Goal: Task Accomplishment & Management: Use online tool/utility

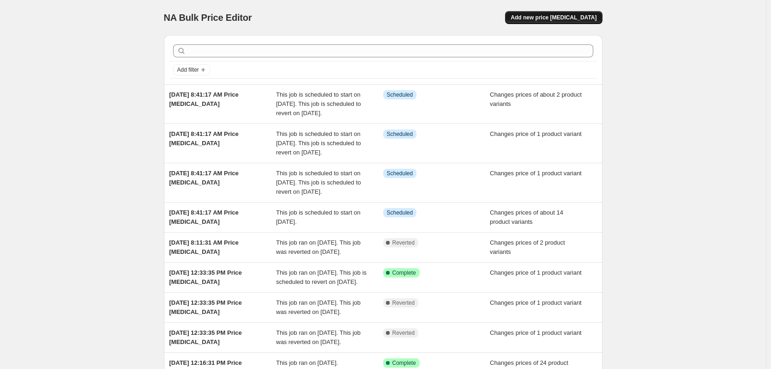
click at [593, 24] on button "Add new price [MEDICAL_DATA]" at bounding box center [553, 17] width 97 height 13
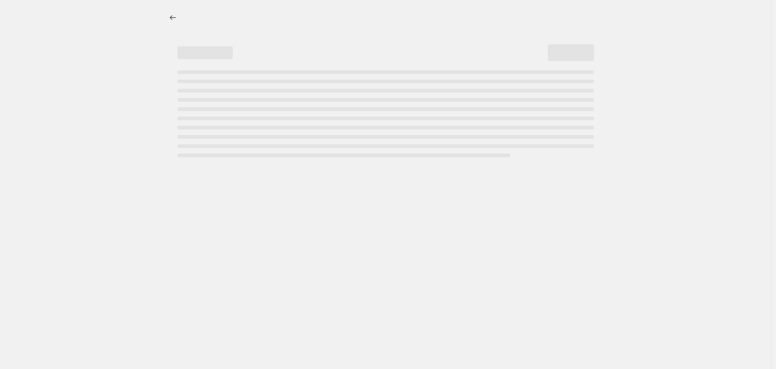
select select "percentage"
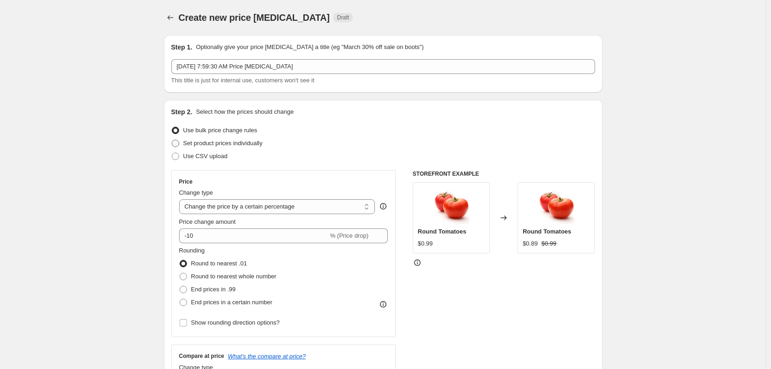
click at [193, 145] on span "Set product prices individually" at bounding box center [222, 143] width 79 height 7
click at [172, 140] on input "Set product prices individually" at bounding box center [172, 140] width 0 height 0
radio input "true"
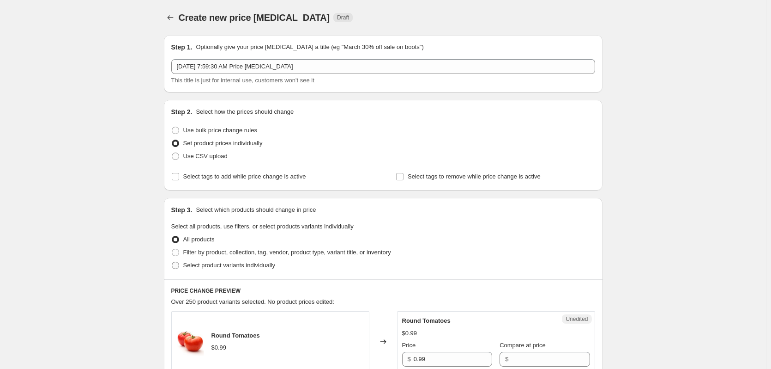
click at [188, 265] on span "Select product variants individually" at bounding box center [229, 264] width 92 height 7
click at [172, 262] on input "Select product variants individually" at bounding box center [172, 261] width 0 height 0
radio input "true"
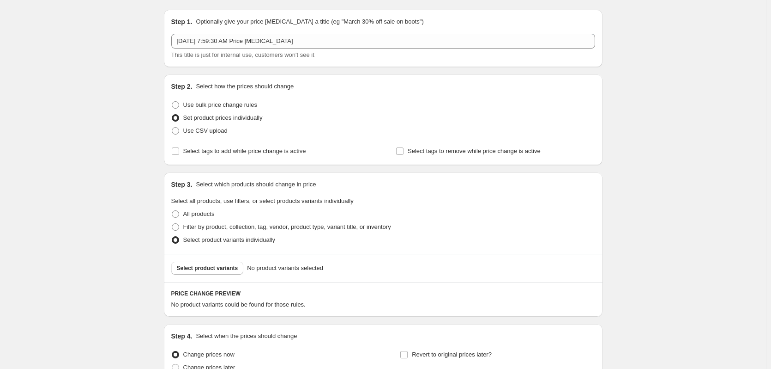
scroll to position [46, 0]
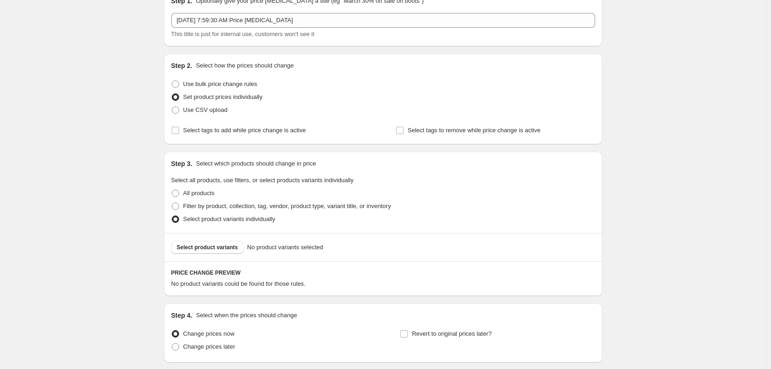
click at [212, 255] on div "Select product variants No product variants selected" at bounding box center [383, 247] width 439 height 28
click at [212, 246] on span "Select product variants" at bounding box center [207, 246] width 61 height 7
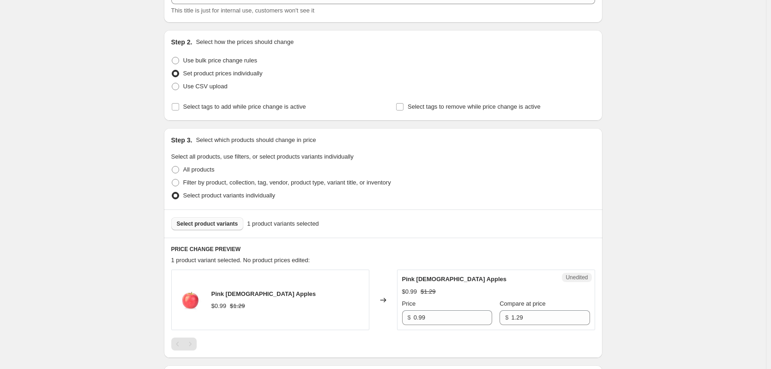
scroll to position [92, 0]
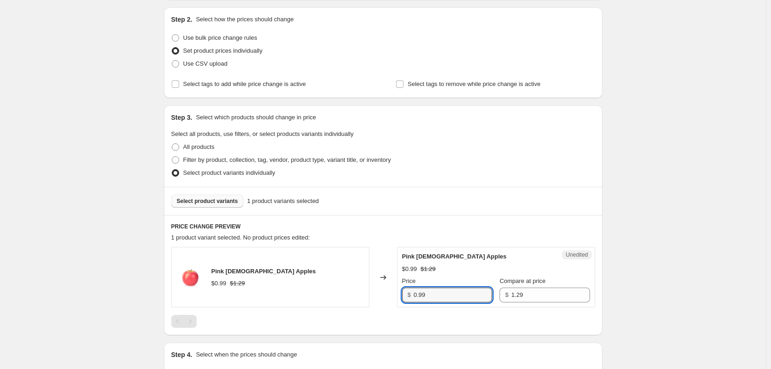
drag, startPoint x: 440, startPoint y: 297, endPoint x: 359, endPoint y: 270, distance: 85.2
click at [370, 285] on div "Pink Lady Apples $0.99 $1.29 Changed to Unedited Pink Lady Apples $0.99 $1.29 P…" at bounding box center [383, 277] width 424 height 61
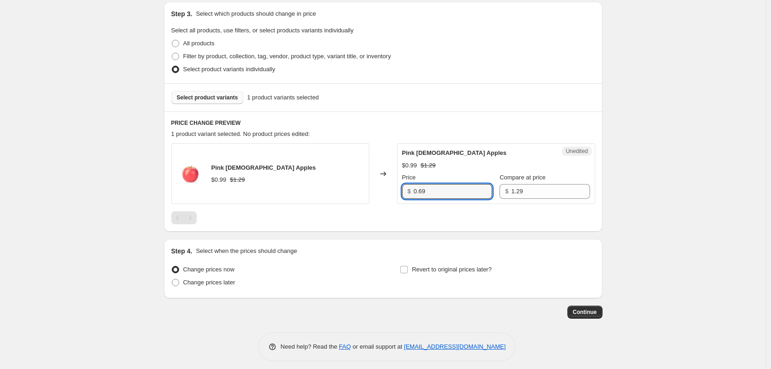
scroll to position [202, 0]
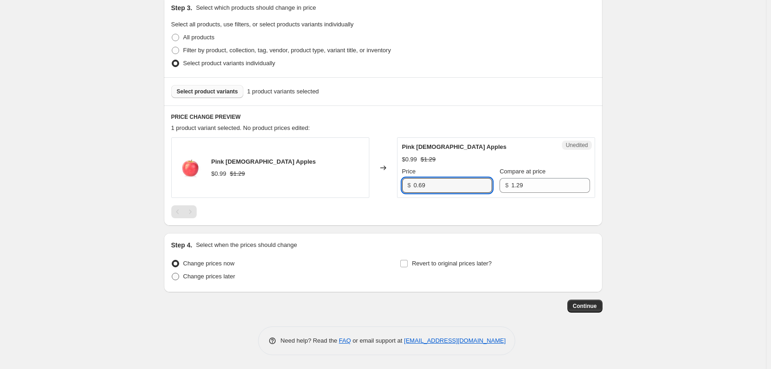
type input "0.69"
click at [212, 276] on span "Change prices later" at bounding box center [209, 276] width 52 height 7
click at [172, 273] on input "Change prices later" at bounding box center [172, 273] width 0 height 0
radio input "true"
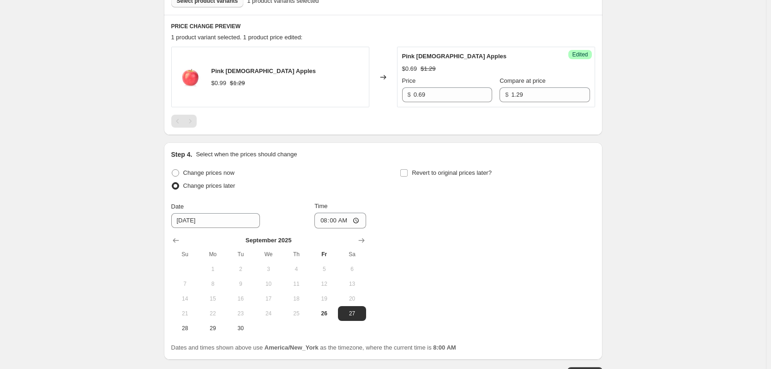
scroll to position [294, 0]
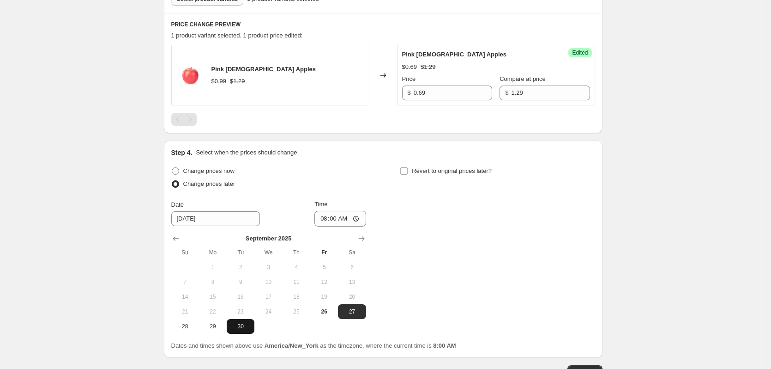
click at [246, 327] on span "30" at bounding box center [241, 325] width 20 height 7
type input "9/30/2025"
click at [323, 221] on input "08:00" at bounding box center [341, 219] width 52 height 16
type input "00:01"
click at [411, 176] on label "Revert to original prices later?" at bounding box center [446, 170] width 92 height 13
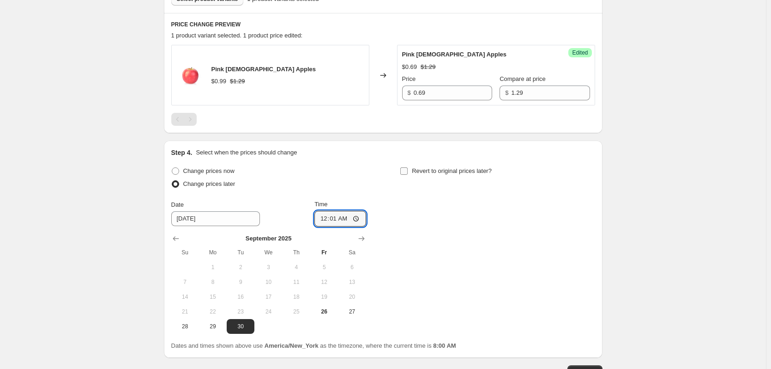
click at [408, 175] on input "Revert to original prices later?" at bounding box center [404, 170] width 7 height 7
checkbox input "true"
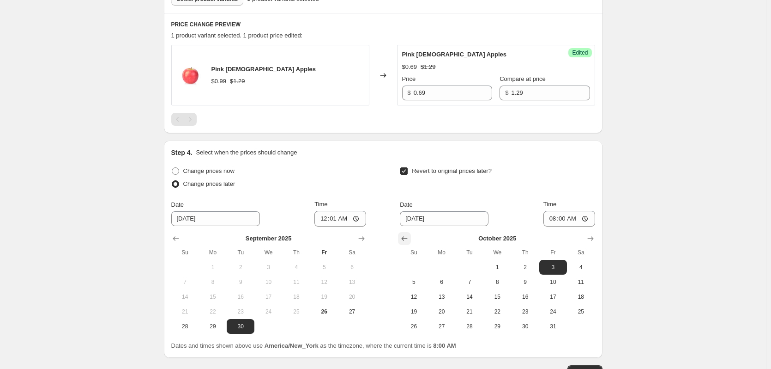
click at [406, 239] on icon "Show previous month, September 2025" at bounding box center [405, 238] width 6 height 5
click at [473, 322] on button "30" at bounding box center [470, 326] width 28 height 15
type input "9/30/2025"
click at [555, 219] on input "08:00" at bounding box center [570, 219] width 52 height 16
type input "23:59"
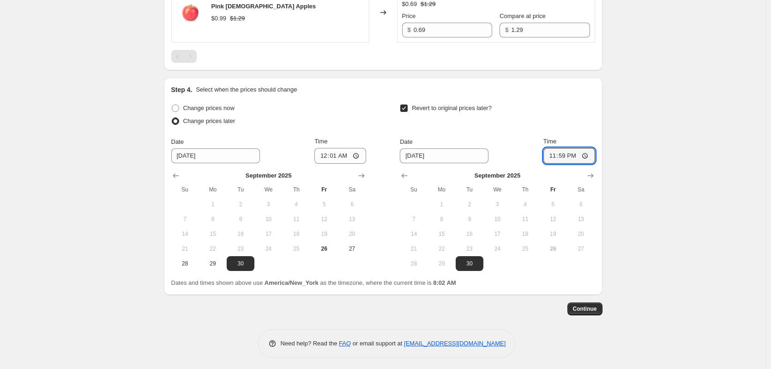
scroll to position [360, 0]
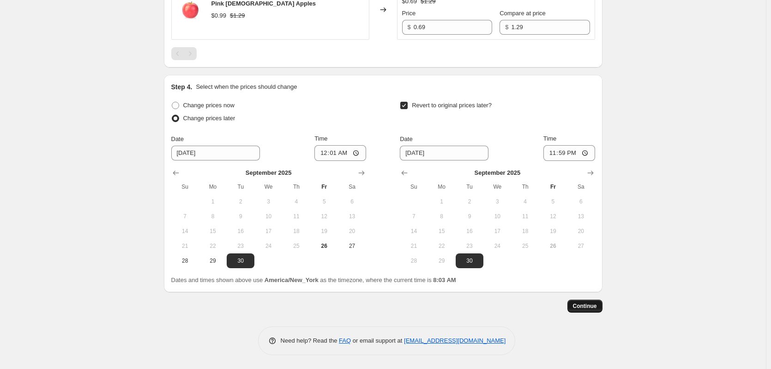
click at [589, 306] on span "Continue" at bounding box center [585, 305] width 24 height 7
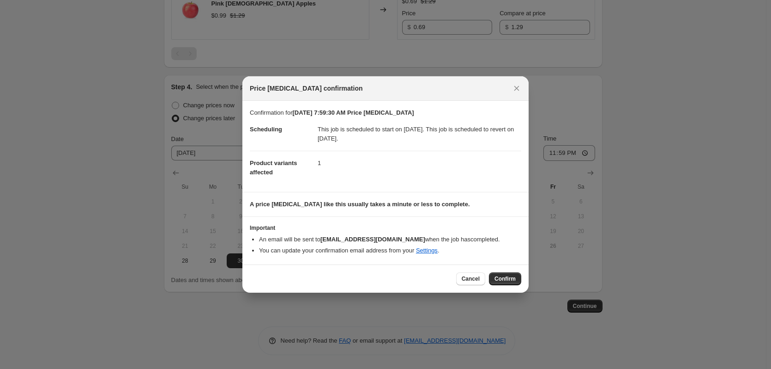
click at [513, 285] on div "Cancel Confirm" at bounding box center [386, 278] width 286 height 28
click at [514, 278] on span "Confirm" at bounding box center [505, 278] width 21 height 7
